Goal: Check status: Check status

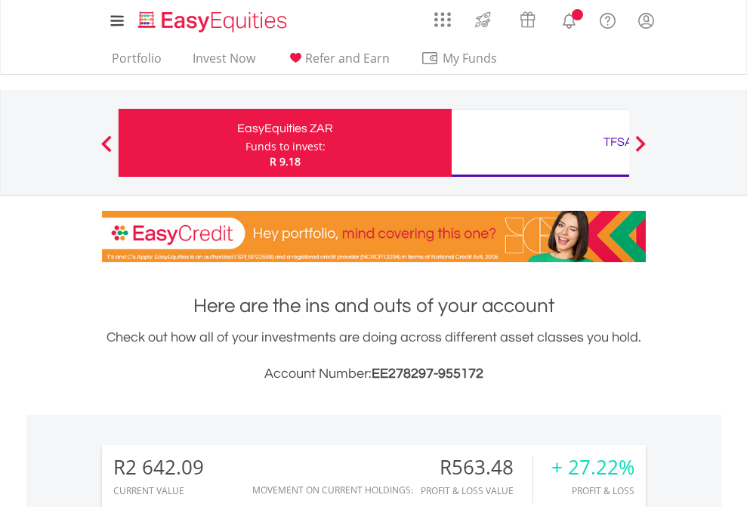
scroll to position [145, 237]
click at [246, 143] on div "Funds to invest:" at bounding box center [286, 146] width 80 height 15
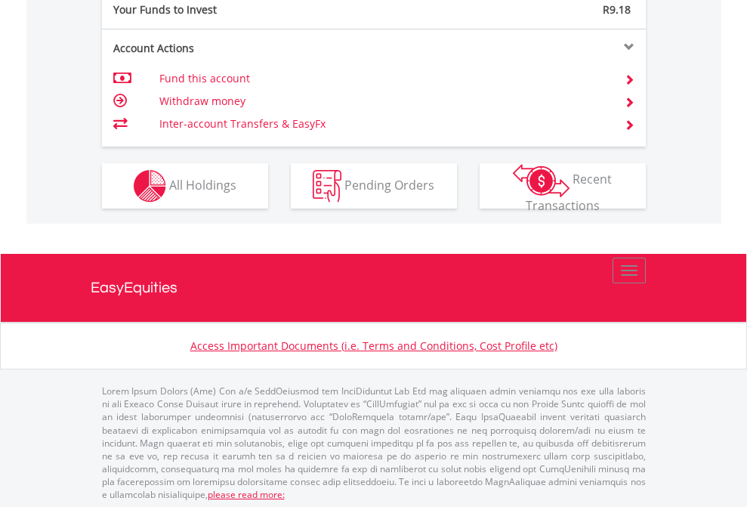
scroll to position [1509, 0]
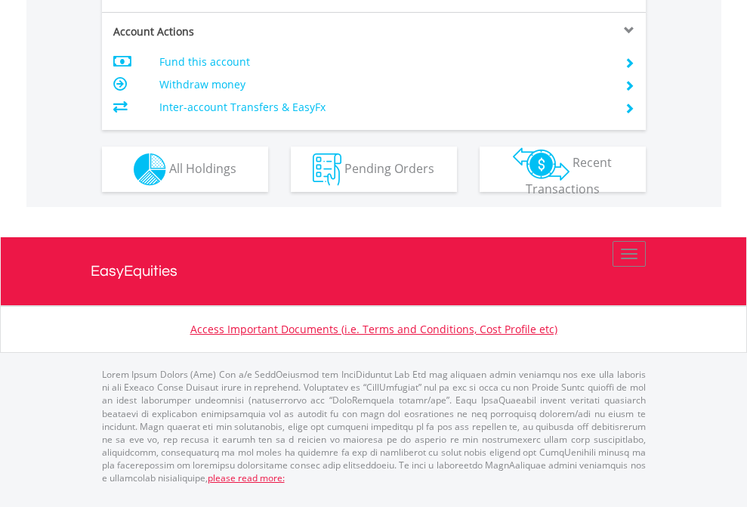
scroll to position [1448, 0]
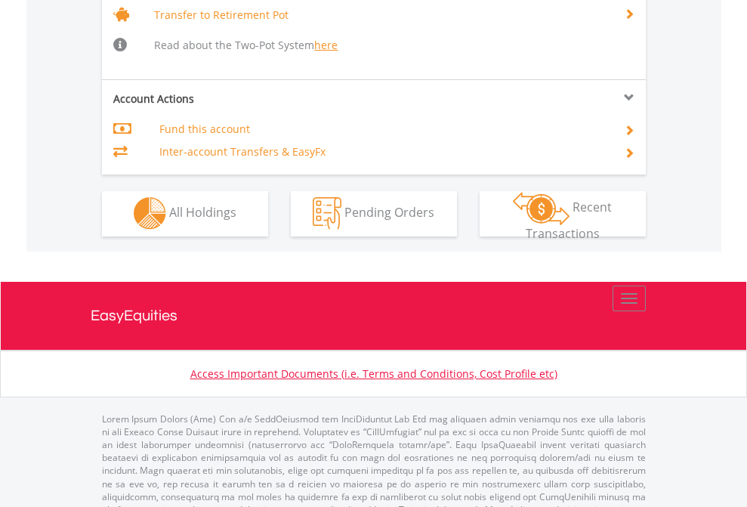
scroll to position [1501, 0]
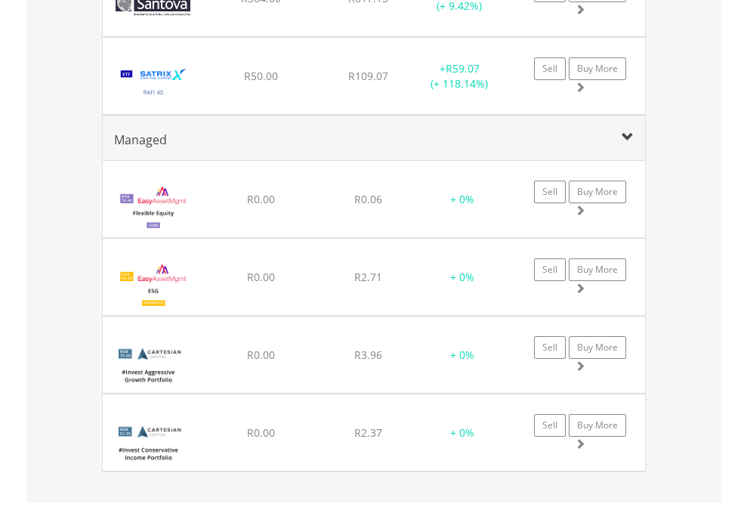
scroll to position [145, 237]
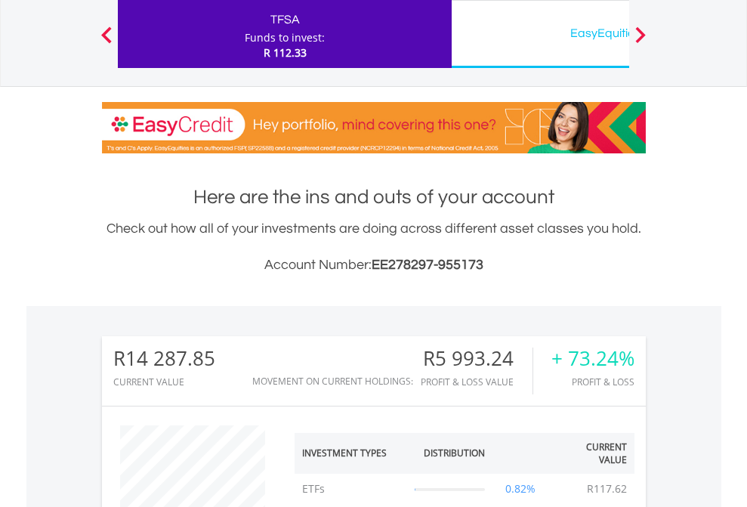
scroll to position [145, 237]
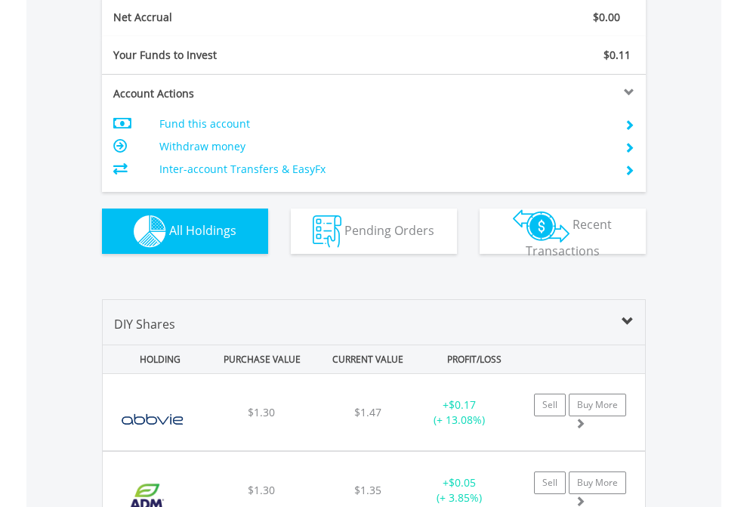
scroll to position [1710, 0]
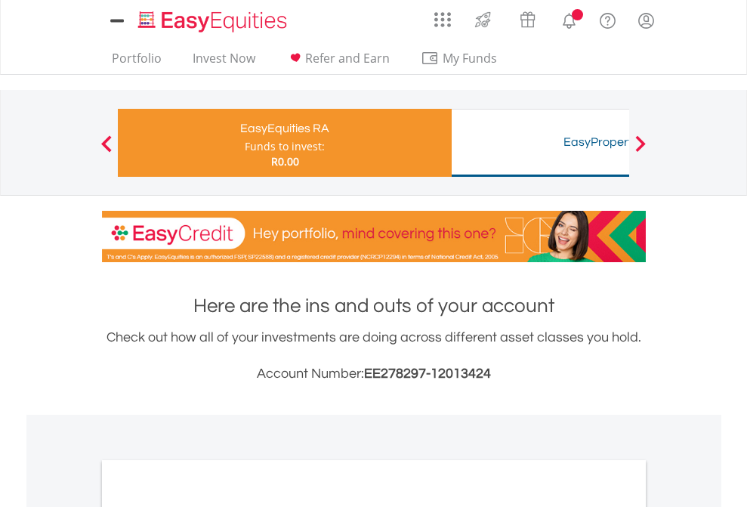
scroll to position [908, 0]
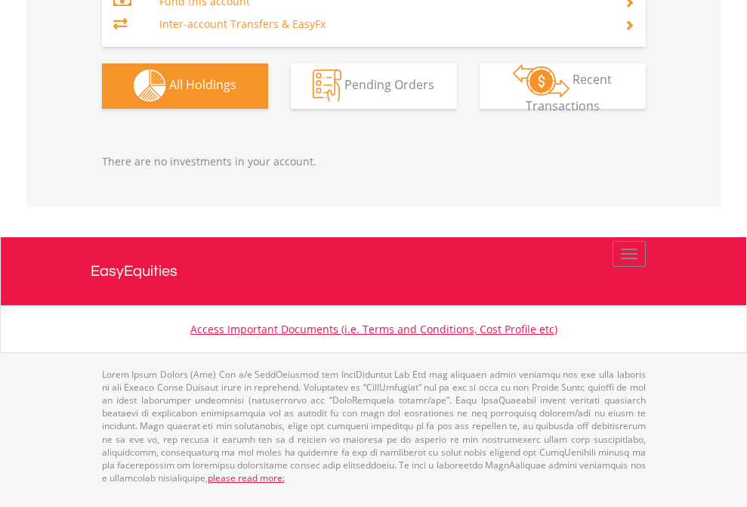
scroll to position [145, 237]
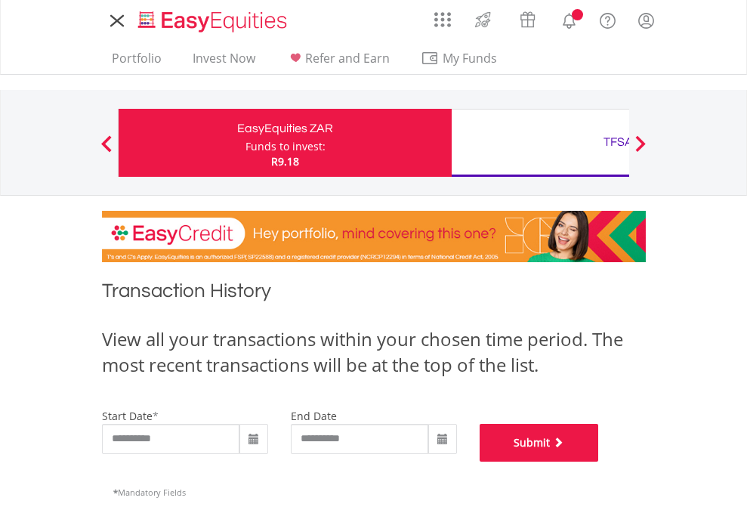
click at [599, 462] on button "Submit" at bounding box center [539, 443] width 119 height 38
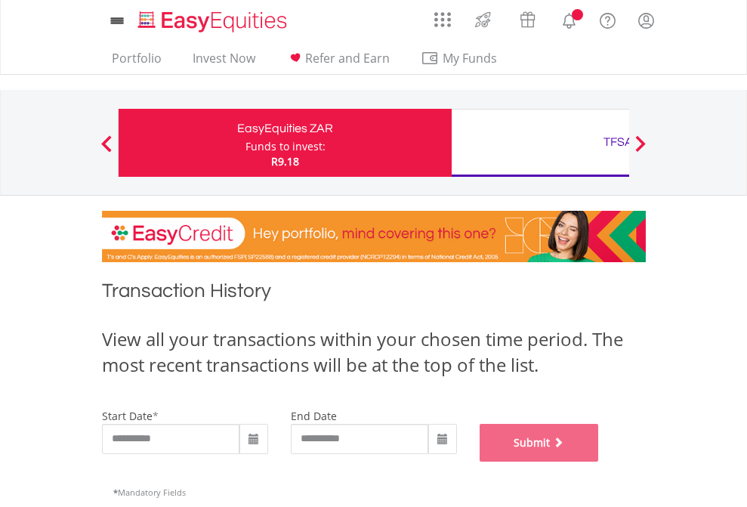
scroll to position [613, 0]
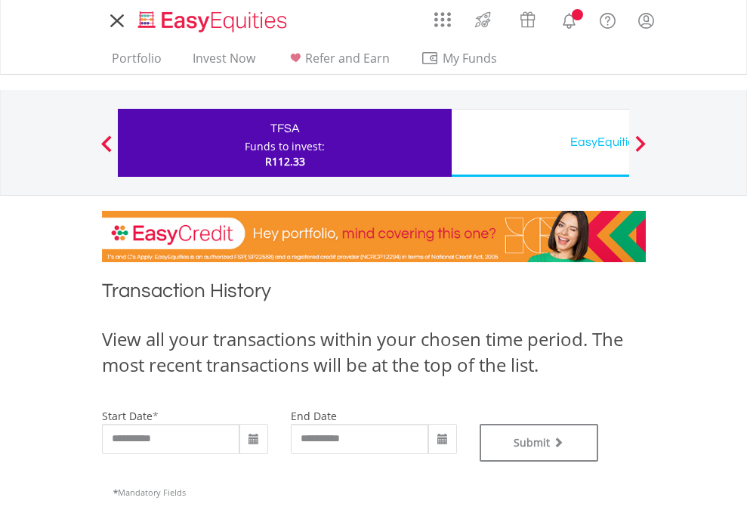
type input "**********"
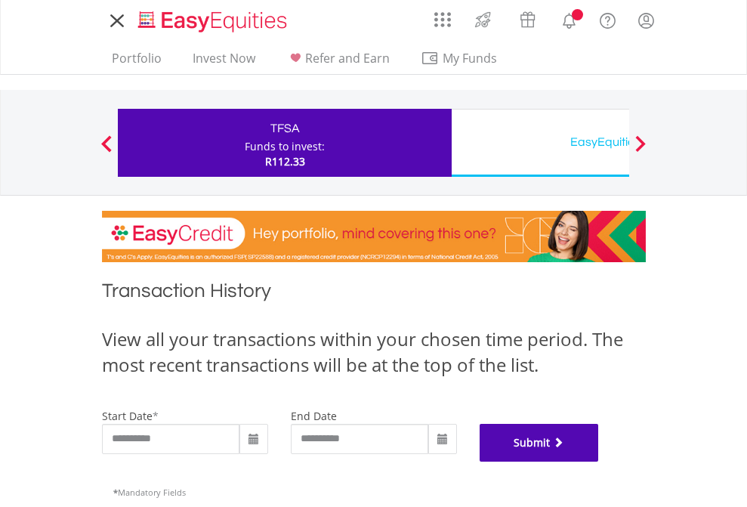
click at [599, 462] on button "Submit" at bounding box center [539, 443] width 119 height 38
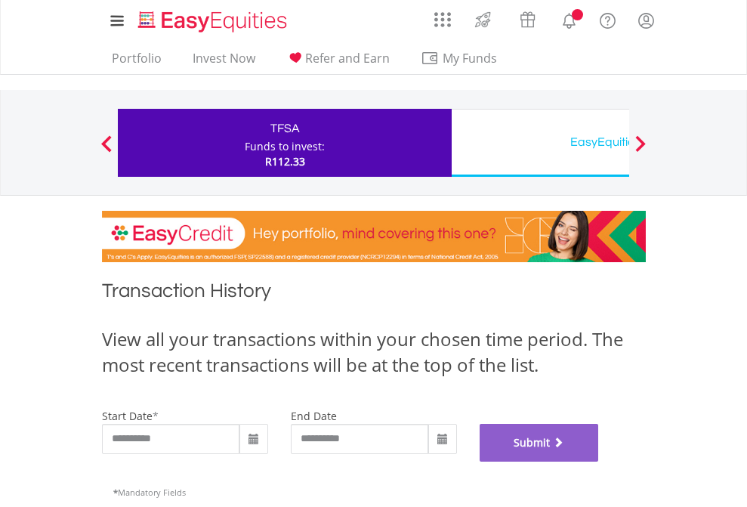
scroll to position [613, 0]
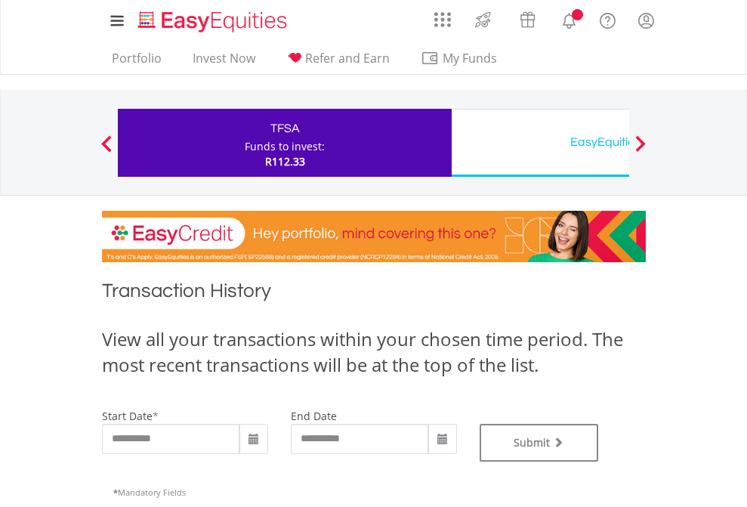
click at [540, 143] on div "EasyEquities USD" at bounding box center [618, 141] width 315 height 21
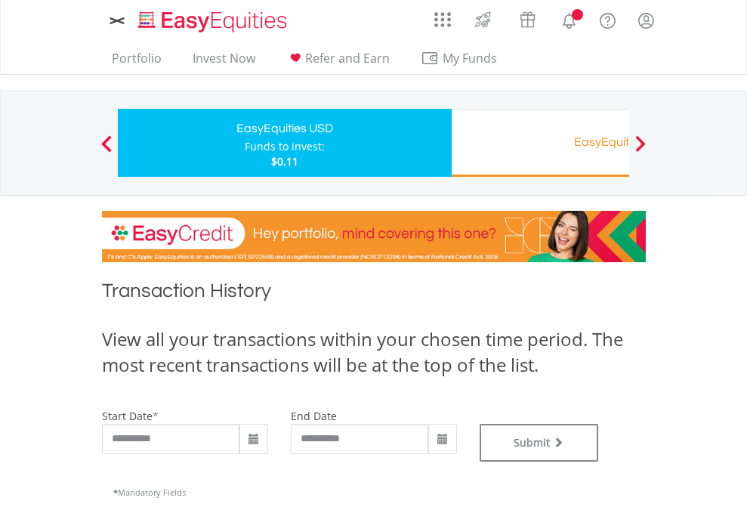
type input "**********"
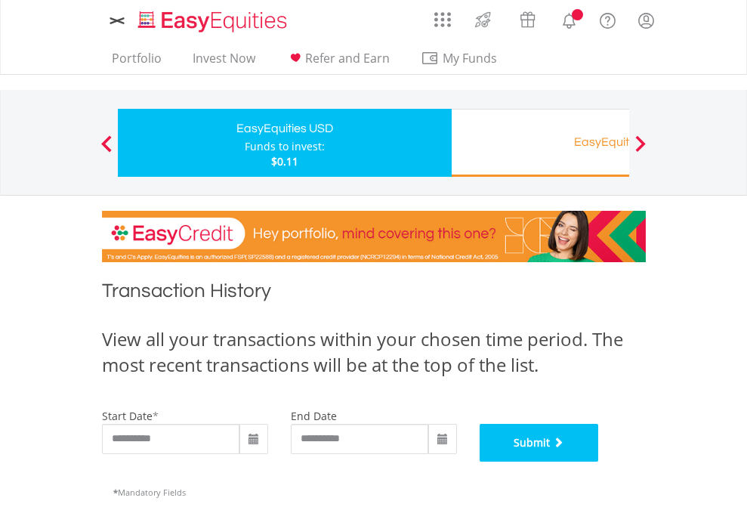
click at [599, 462] on button "Submit" at bounding box center [539, 443] width 119 height 38
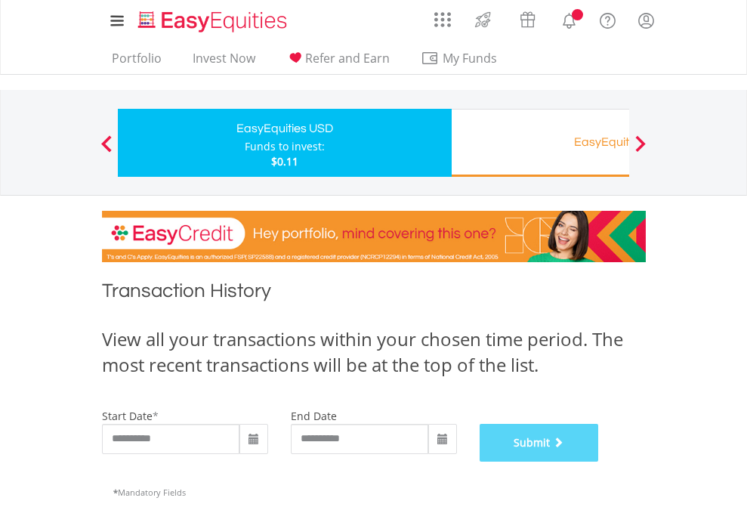
scroll to position [613, 0]
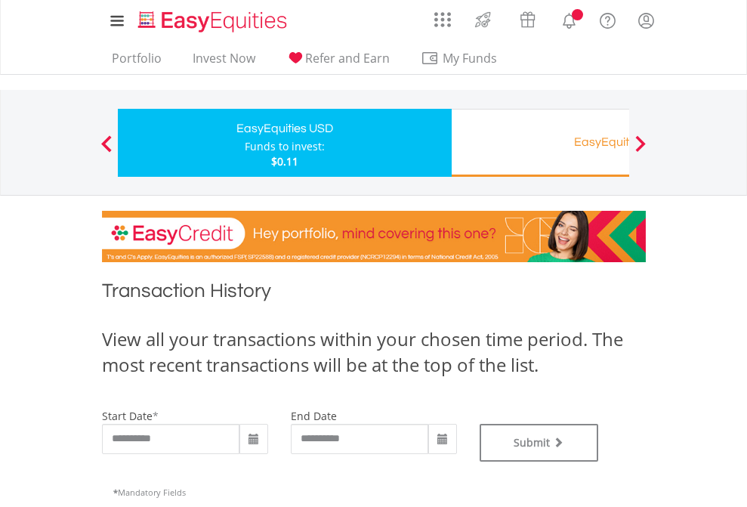
click at [540, 143] on div "EasyEquities RA" at bounding box center [618, 141] width 315 height 21
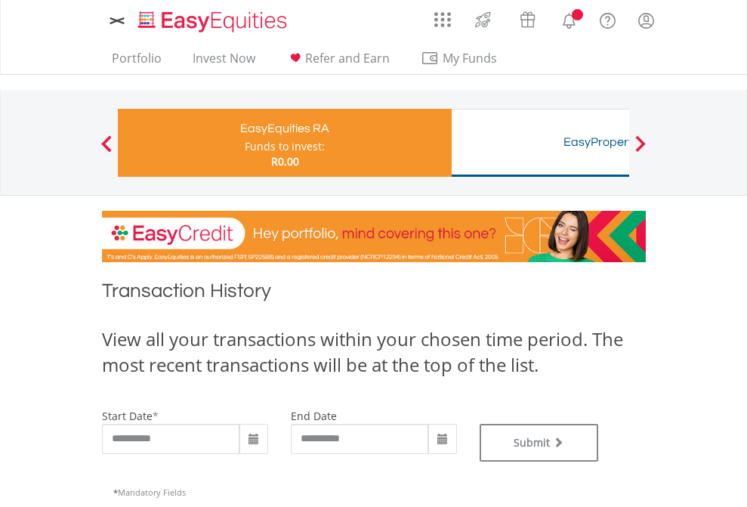
type input "**********"
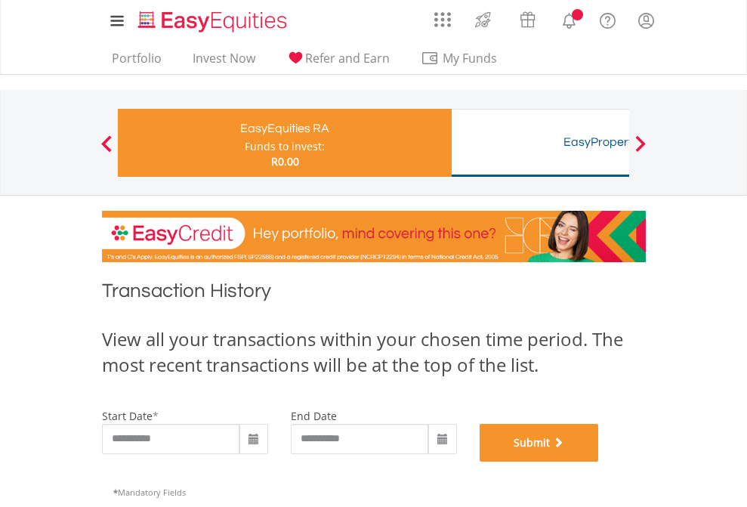
click at [599, 462] on button "Submit" at bounding box center [539, 443] width 119 height 38
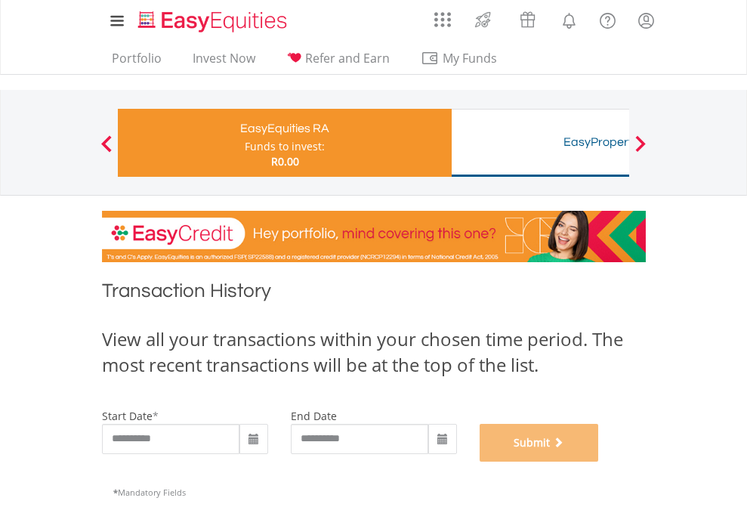
scroll to position [613, 0]
